Goal: Task Accomplishment & Management: Manage account settings

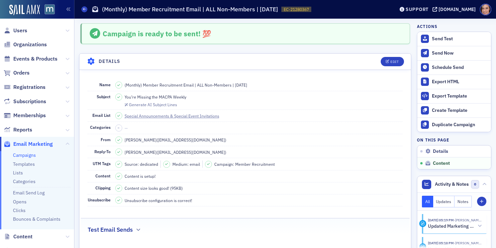
scroll to position [324, 0]
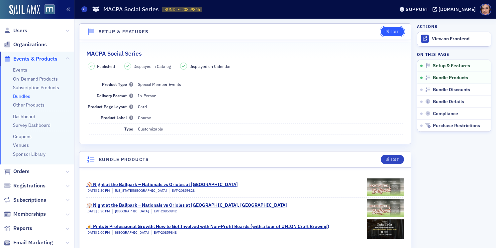
click at [395, 31] on div "Edit" at bounding box center [395, 32] width 8 height 4
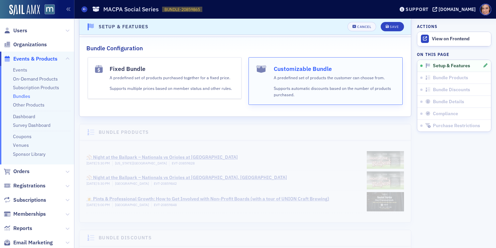
scroll to position [130, 0]
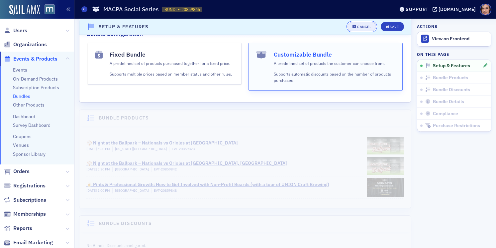
click at [370, 26] on div "Cancel" at bounding box center [364, 27] width 14 height 4
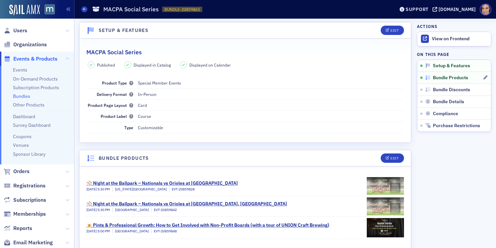
click at [448, 78] on span "Bundle Products" at bounding box center [450, 78] width 35 height 6
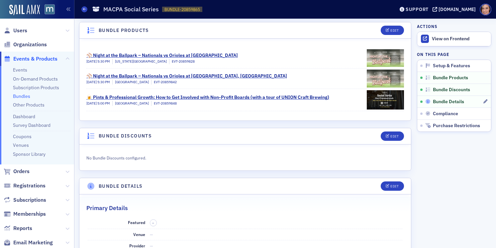
click at [448, 100] on span "Bundle Details" at bounding box center [448, 102] width 31 height 6
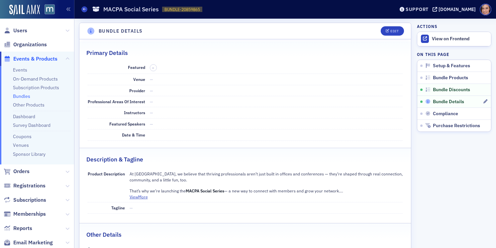
scroll to position [284, 0]
click at [389, 26] on button "Edit" at bounding box center [392, 30] width 23 height 9
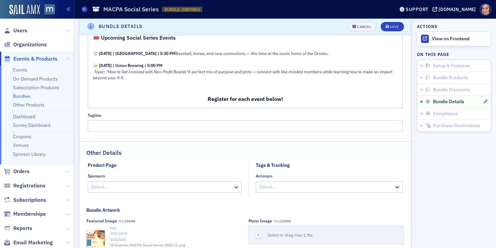
scroll to position [692, 0]
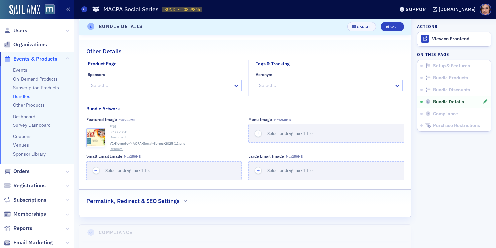
click at [120, 146] on button "Remove" at bounding box center [116, 148] width 13 height 5
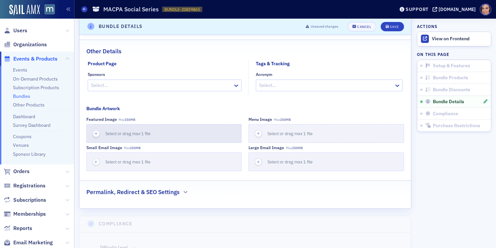
click at [118, 133] on button "Select or drag max 1 file" at bounding box center [163, 133] width 155 height 19
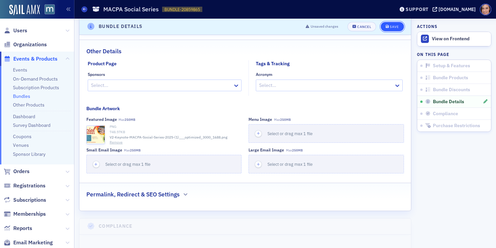
click at [393, 26] on div "Save" at bounding box center [394, 27] width 9 height 4
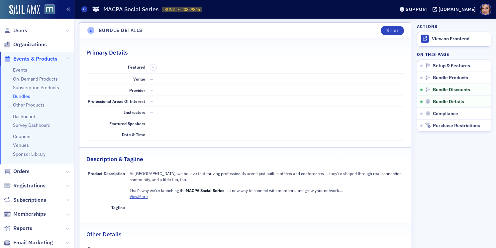
scroll to position [0, 0]
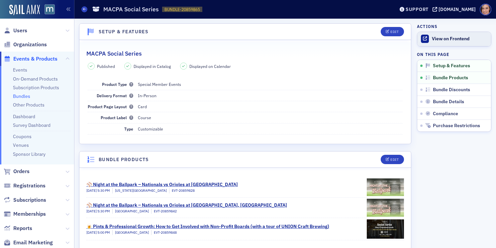
click at [455, 41] on div "View on Frontend" at bounding box center [460, 39] width 56 height 6
click at [443, 90] on span "Bundle Discounts" at bounding box center [451, 90] width 37 height 6
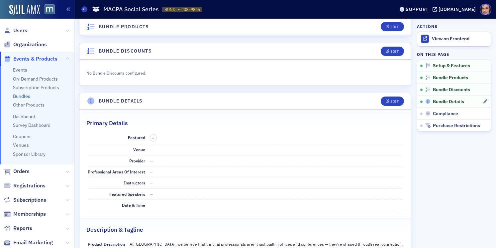
click at [444, 104] on span "Bundle Details" at bounding box center [448, 102] width 31 height 6
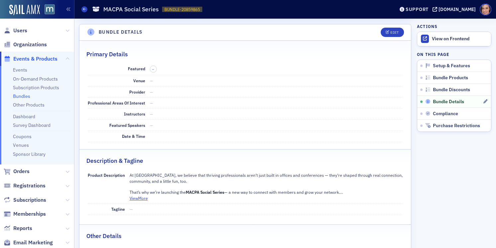
scroll to position [284, 0]
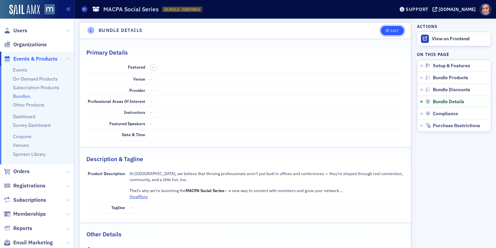
click at [395, 32] on div "Edit" at bounding box center [395, 31] width 8 height 4
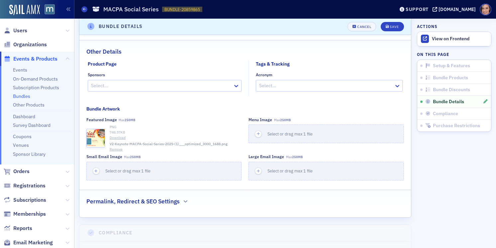
scroll to position [698, 0]
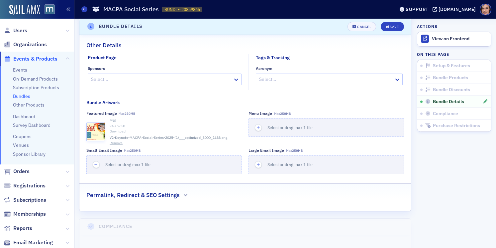
click at [114, 140] on button "Remove" at bounding box center [116, 142] width 13 height 5
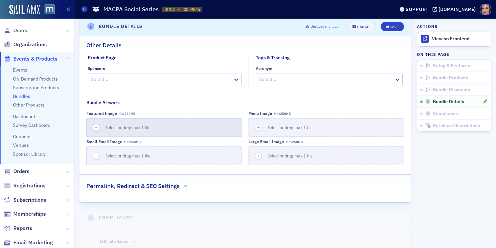
click at [109, 124] on div "Select or drag max 1 file" at bounding box center [130, 127] width 50 height 6
click at [130, 128] on button "Select or drag max 1 file" at bounding box center [163, 127] width 155 height 19
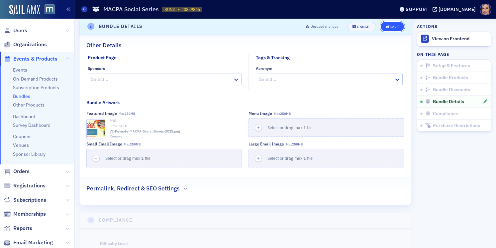
click at [394, 25] on div "Save" at bounding box center [394, 27] width 9 height 4
